Goal: Task Accomplishment & Management: Manage account settings

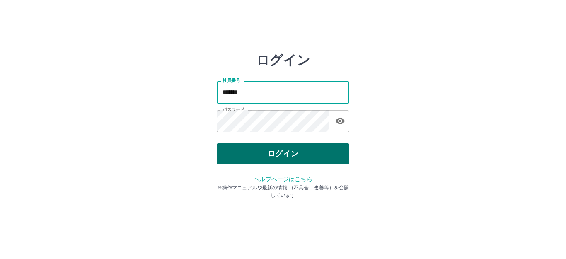
click at [274, 151] on button "ログイン" at bounding box center [283, 153] width 133 height 21
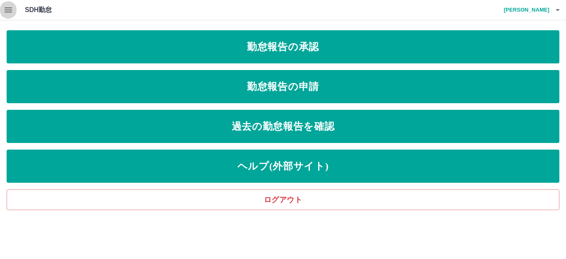
click at [7, 9] on icon "button" at bounding box center [8, 10] width 10 height 10
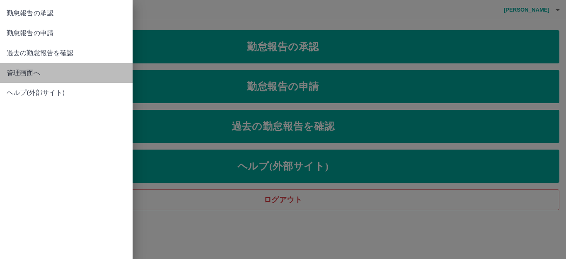
click at [19, 73] on span "管理画面へ" at bounding box center [66, 73] width 119 height 10
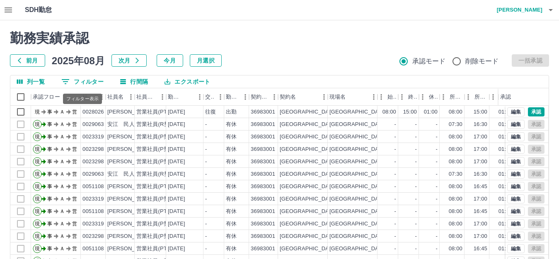
click at [90, 78] on button "0 フィルター" at bounding box center [83, 81] width 56 height 12
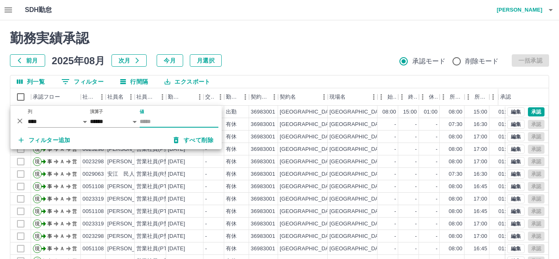
click at [150, 119] on input "値" at bounding box center [179, 122] width 79 height 12
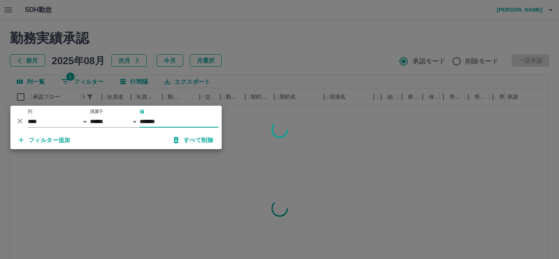
type input "*******"
click at [120, 173] on div at bounding box center [279, 129] width 559 height 259
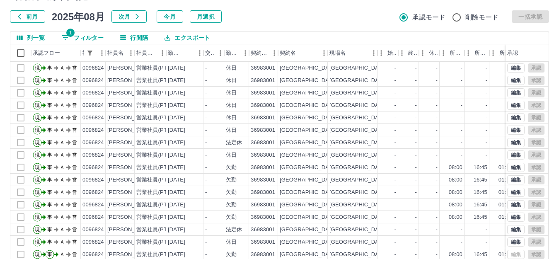
scroll to position [17, 0]
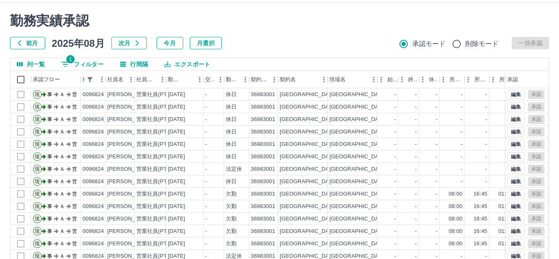
click at [29, 42] on button "前月" at bounding box center [27, 43] width 35 height 12
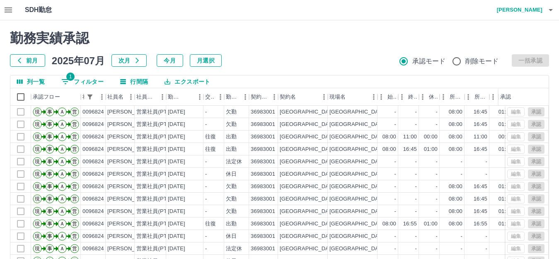
click at [22, 59] on icon "button" at bounding box center [19, 60] width 7 height 7
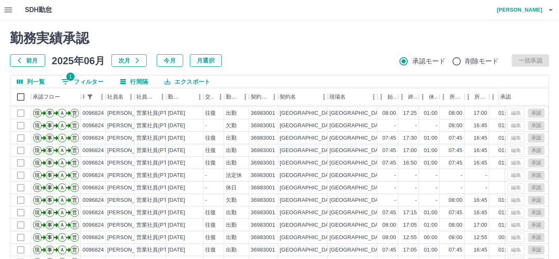
click at [30, 60] on button "前月" at bounding box center [27, 60] width 35 height 12
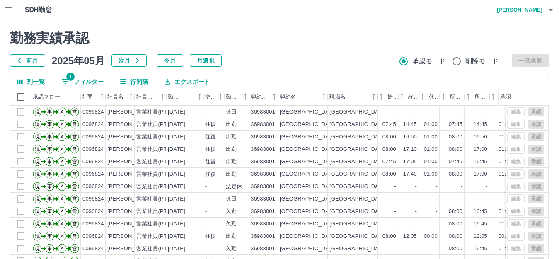
click at [23, 58] on button "前月" at bounding box center [27, 60] width 35 height 12
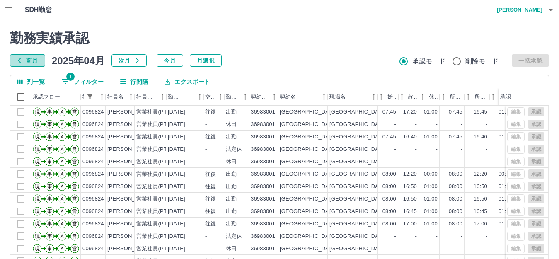
click at [26, 58] on button "前月" at bounding box center [27, 60] width 35 height 12
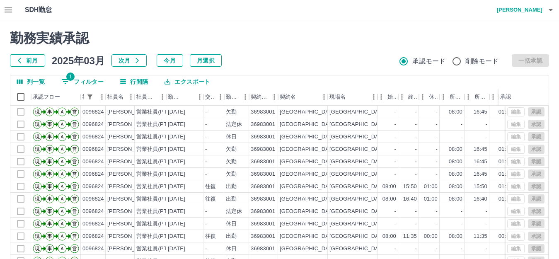
click at [27, 61] on button "前月" at bounding box center [27, 60] width 35 height 12
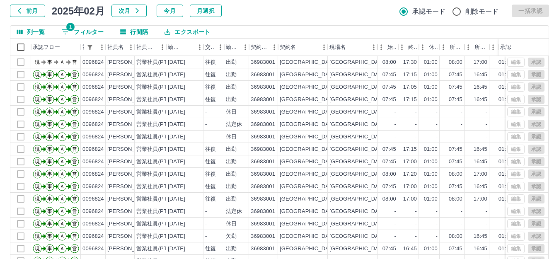
scroll to position [8, 0]
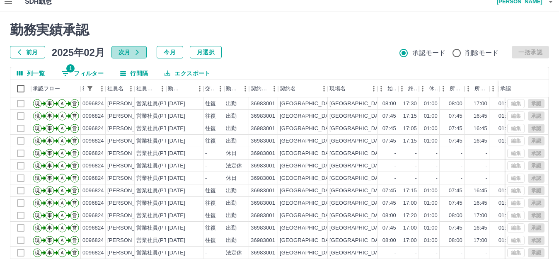
click at [139, 52] on icon "button" at bounding box center [137, 52] width 7 height 7
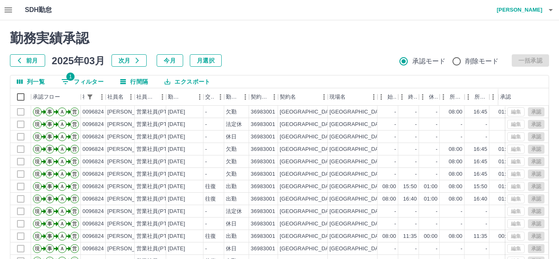
click at [139, 61] on icon "button" at bounding box center [137, 60] width 7 height 7
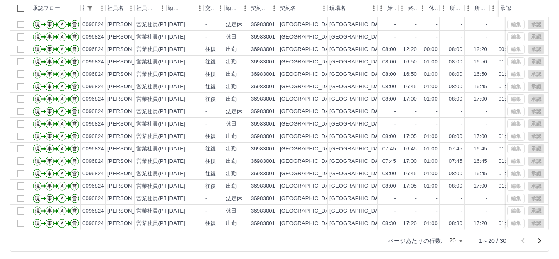
scroll to position [91, 0]
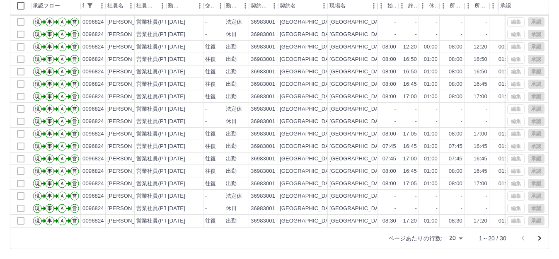
click at [539, 239] on icon "次のページへ" at bounding box center [540, 238] width 10 height 10
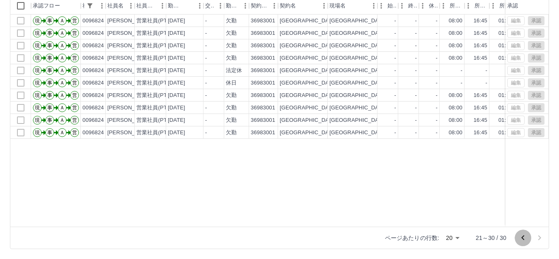
click at [523, 237] on icon "前のページへ" at bounding box center [523, 238] width 3 height 5
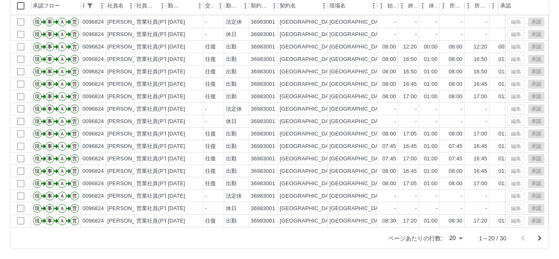
drag, startPoint x: 540, startPoint y: 238, endPoint x: 496, endPoint y: 233, distance: 43.4
click at [540, 238] on icon "次のページへ" at bounding box center [540, 238] width 10 height 10
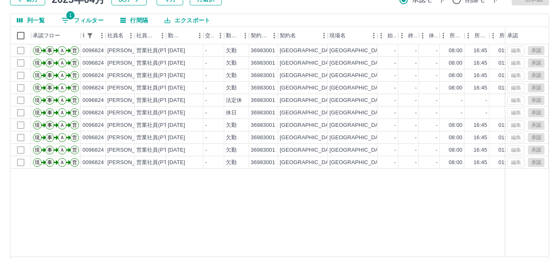
scroll to position [50, 0]
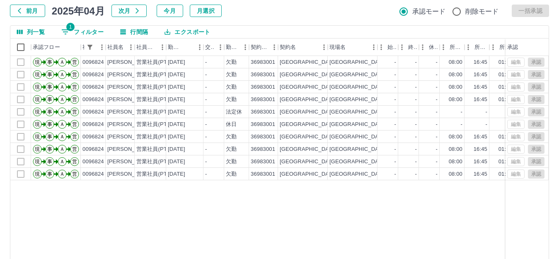
click at [24, 11] on button "前月" at bounding box center [27, 11] width 35 height 12
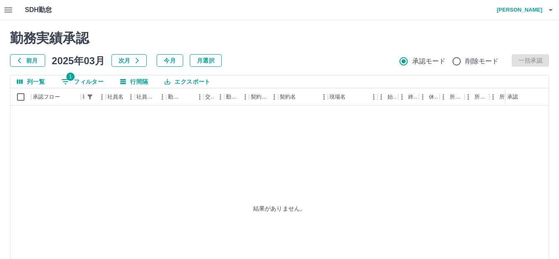
click at [34, 62] on button "前月" at bounding box center [27, 60] width 35 height 12
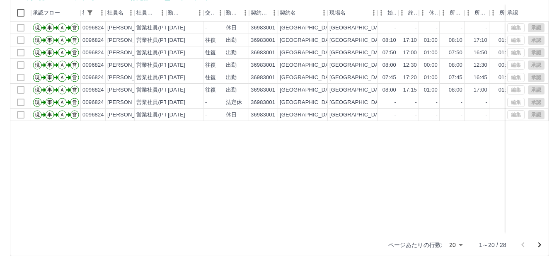
scroll to position [91, 0]
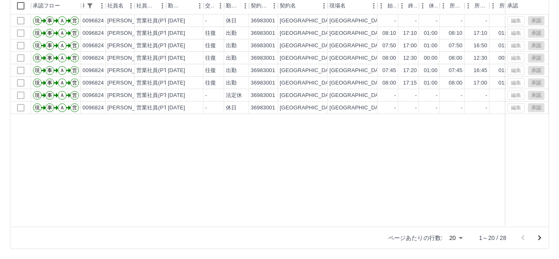
click at [540, 238] on icon "次のページへ" at bounding box center [540, 238] width 10 height 10
click at [522, 237] on icon "前のページへ" at bounding box center [523, 238] width 10 height 10
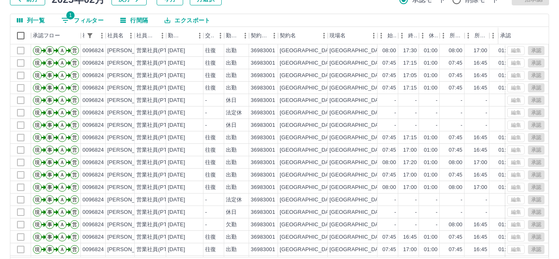
scroll to position [50, 0]
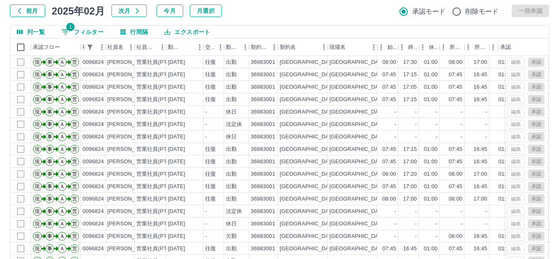
click at [136, 8] on icon "button" at bounding box center [137, 10] width 7 height 7
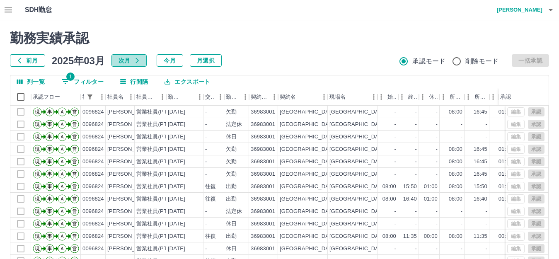
click at [137, 60] on icon "button" at bounding box center [137, 60] width 3 height 5
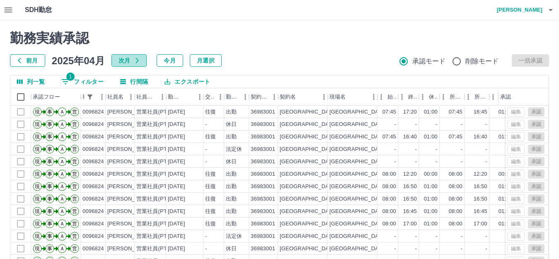
click at [137, 60] on icon "button" at bounding box center [137, 60] width 3 height 5
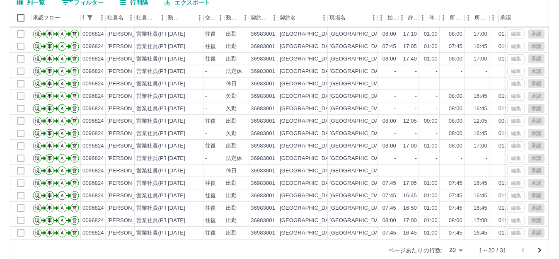
scroll to position [83, 0]
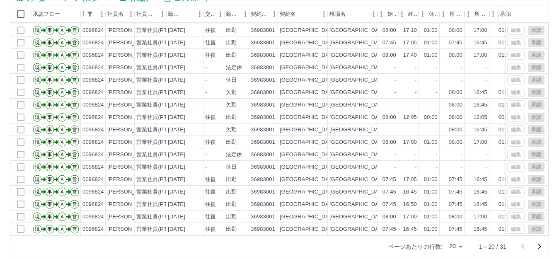
drag, startPoint x: 540, startPoint y: 247, endPoint x: 535, endPoint y: 247, distance: 4.6
click at [540, 247] on icon "次のページへ" at bounding box center [540, 247] width 10 height 10
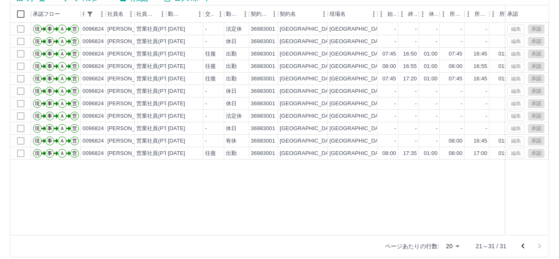
scroll to position [0, 0]
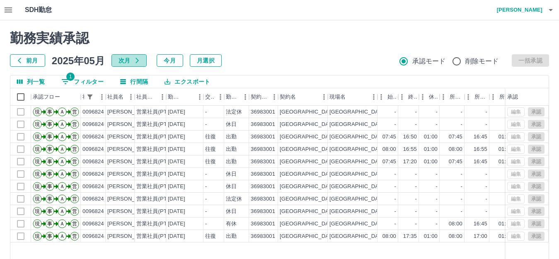
click at [139, 60] on icon "button" at bounding box center [137, 60] width 7 height 7
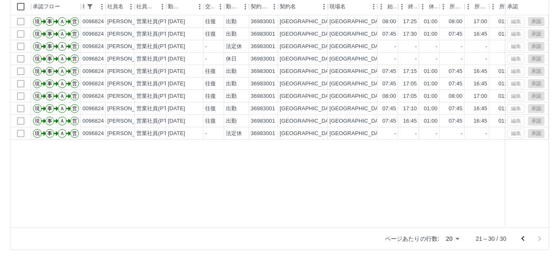
scroll to position [91, 0]
drag, startPoint x: 523, startPoint y: 240, endPoint x: 254, endPoint y: 177, distance: 276.2
click at [523, 240] on icon "前のページへ" at bounding box center [523, 238] width 10 height 10
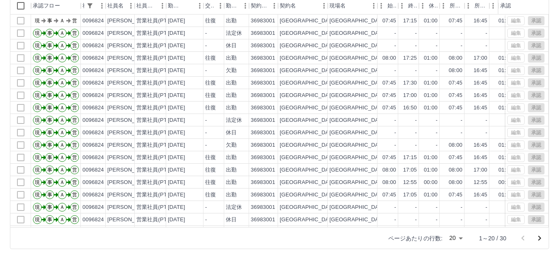
scroll to position [0, 0]
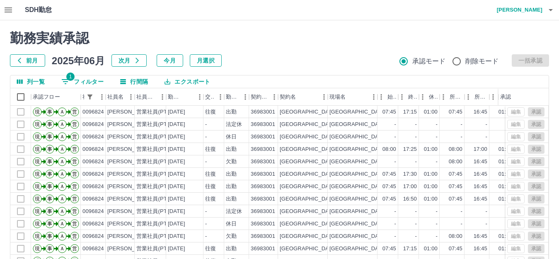
click at [139, 59] on icon "button" at bounding box center [137, 60] width 7 height 7
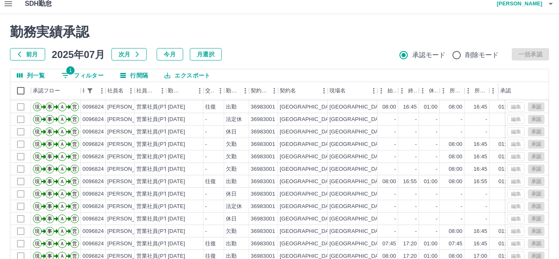
scroll to position [83, 0]
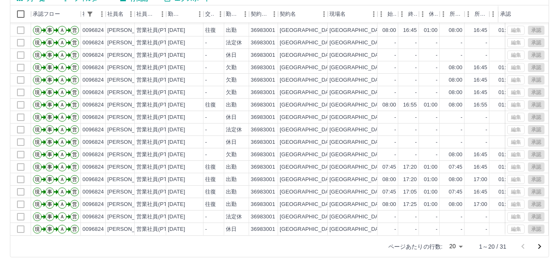
drag, startPoint x: 539, startPoint y: 246, endPoint x: 414, endPoint y: 197, distance: 134.3
click at [540, 246] on icon "次のページへ" at bounding box center [540, 247] width 10 height 10
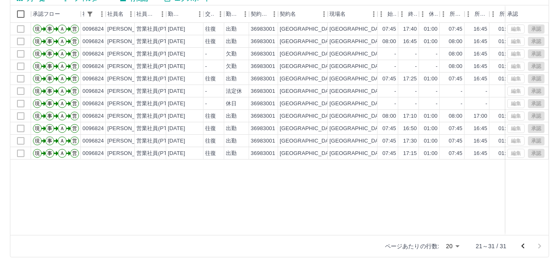
scroll to position [0, 0]
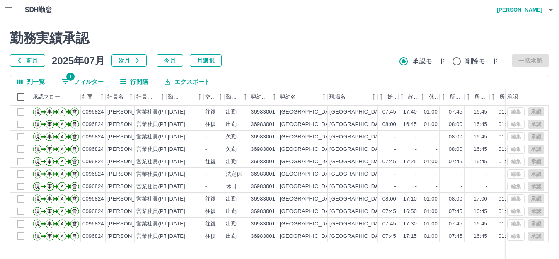
click at [138, 59] on icon "button" at bounding box center [137, 60] width 7 height 7
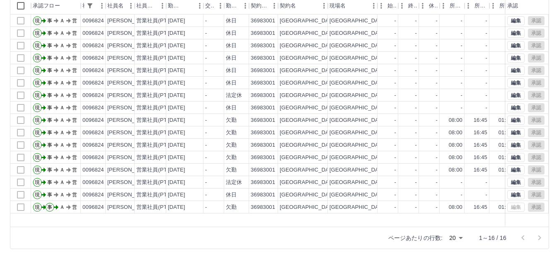
scroll to position [8, 0]
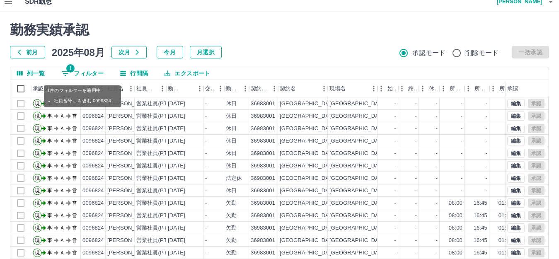
click at [89, 73] on button "1 フィルター" at bounding box center [83, 73] width 56 height 12
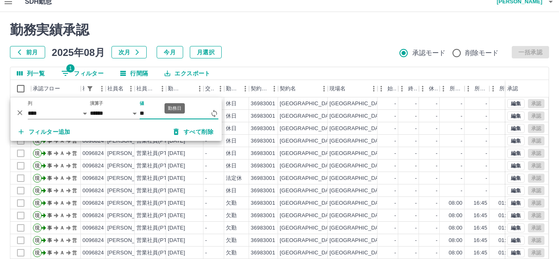
type input "*"
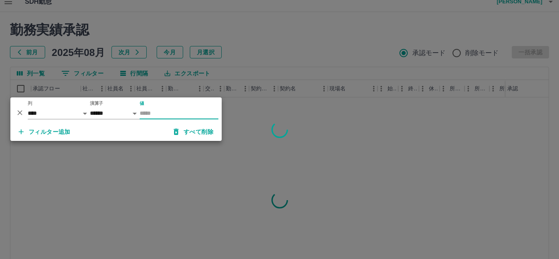
click at [288, 34] on div at bounding box center [279, 129] width 559 height 259
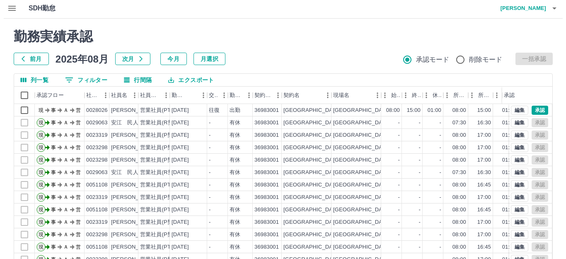
scroll to position [0, 0]
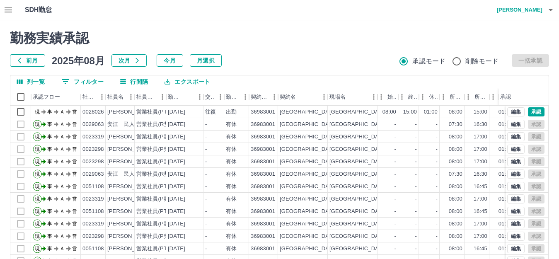
click at [551, 10] on icon "button" at bounding box center [551, 10] width 4 height 2
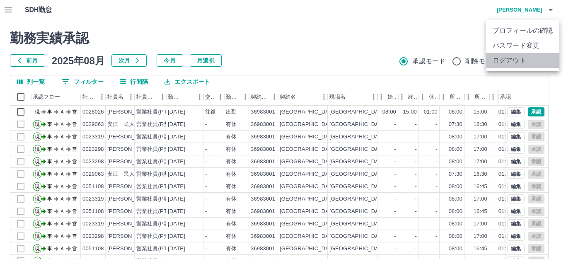
click at [521, 61] on li "ログアウト" at bounding box center [522, 60] width 73 height 15
